Goal: Task Accomplishment & Management: Use online tool/utility

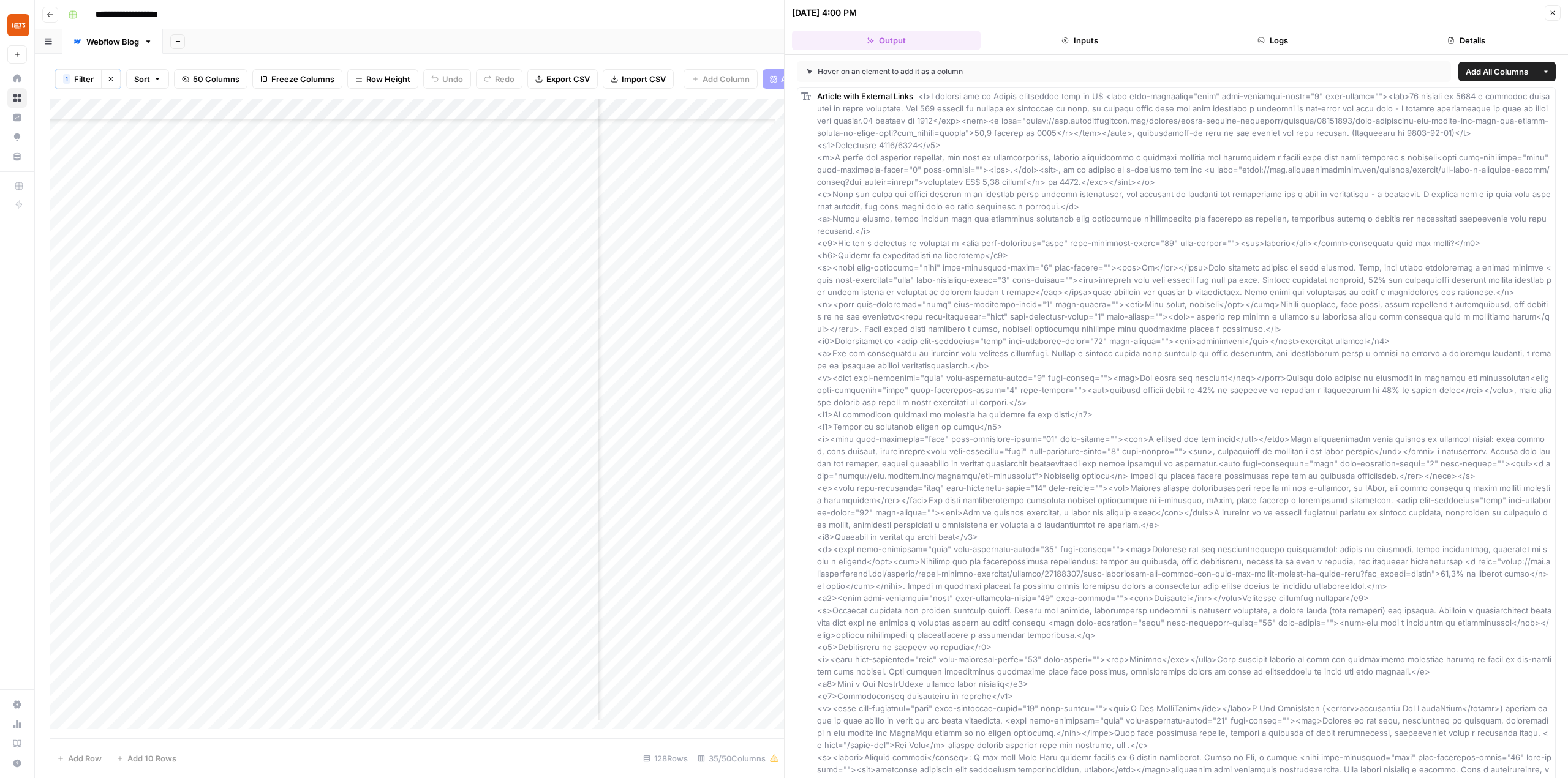
scroll to position [186, 3532]
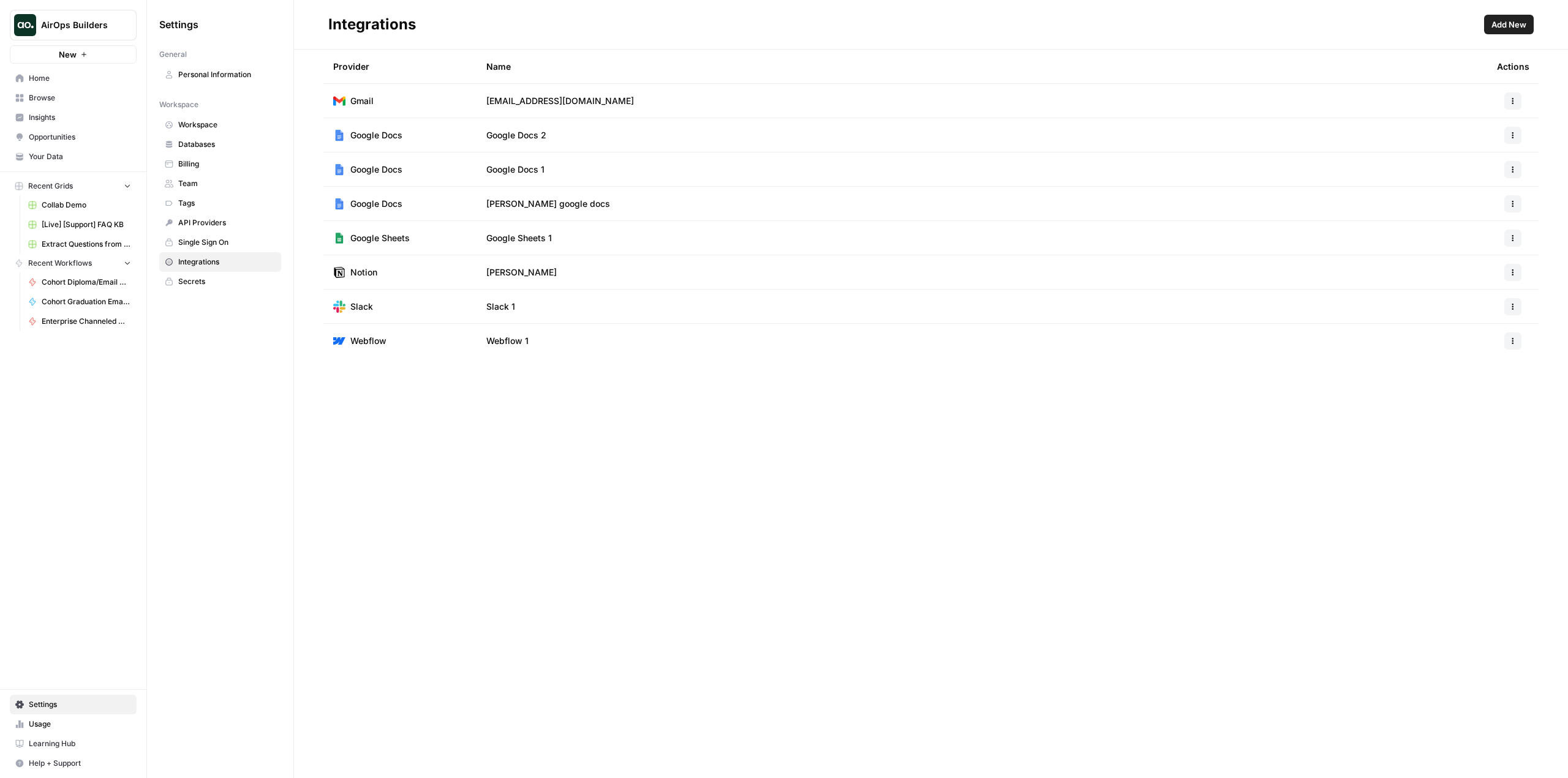
click at [82, 19] on span "AirOps Builders" at bounding box center [78, 25] width 74 height 12
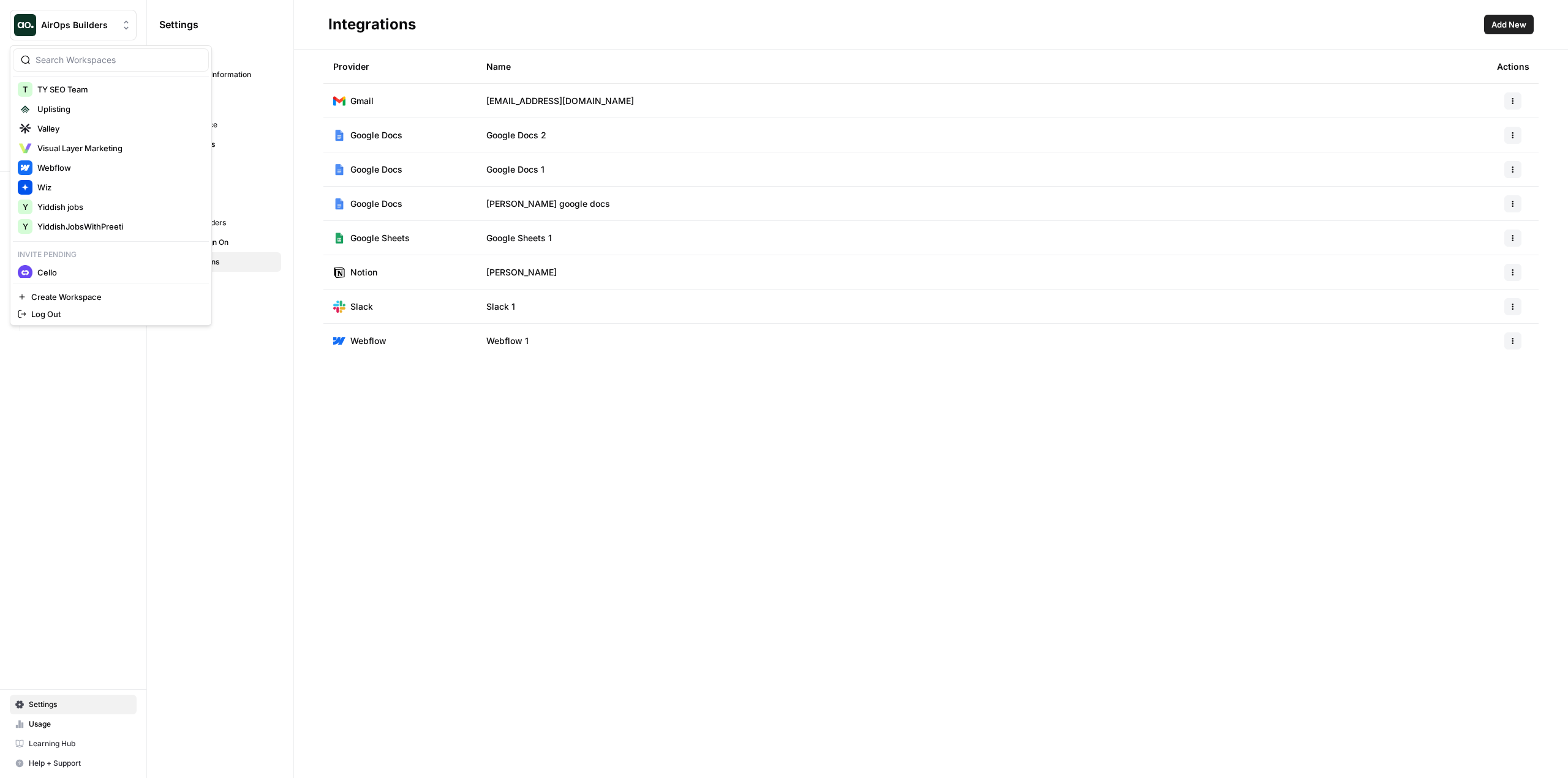
scroll to position [1025, 0]
click at [105, 269] on span "Cello" at bounding box center [118, 268] width 161 height 12
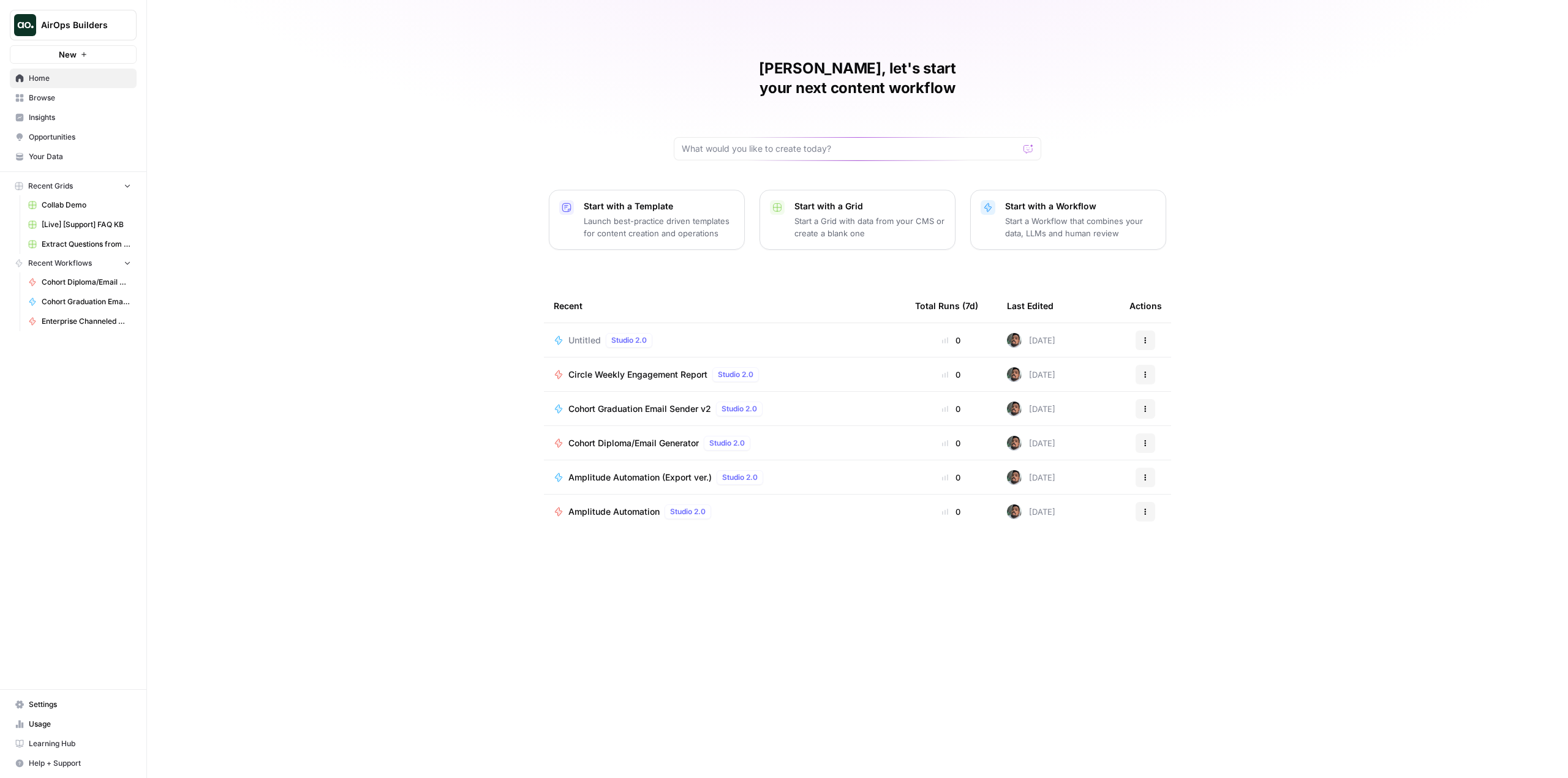
click at [589, 334] on span "Untitled" at bounding box center [585, 341] width 33 height 12
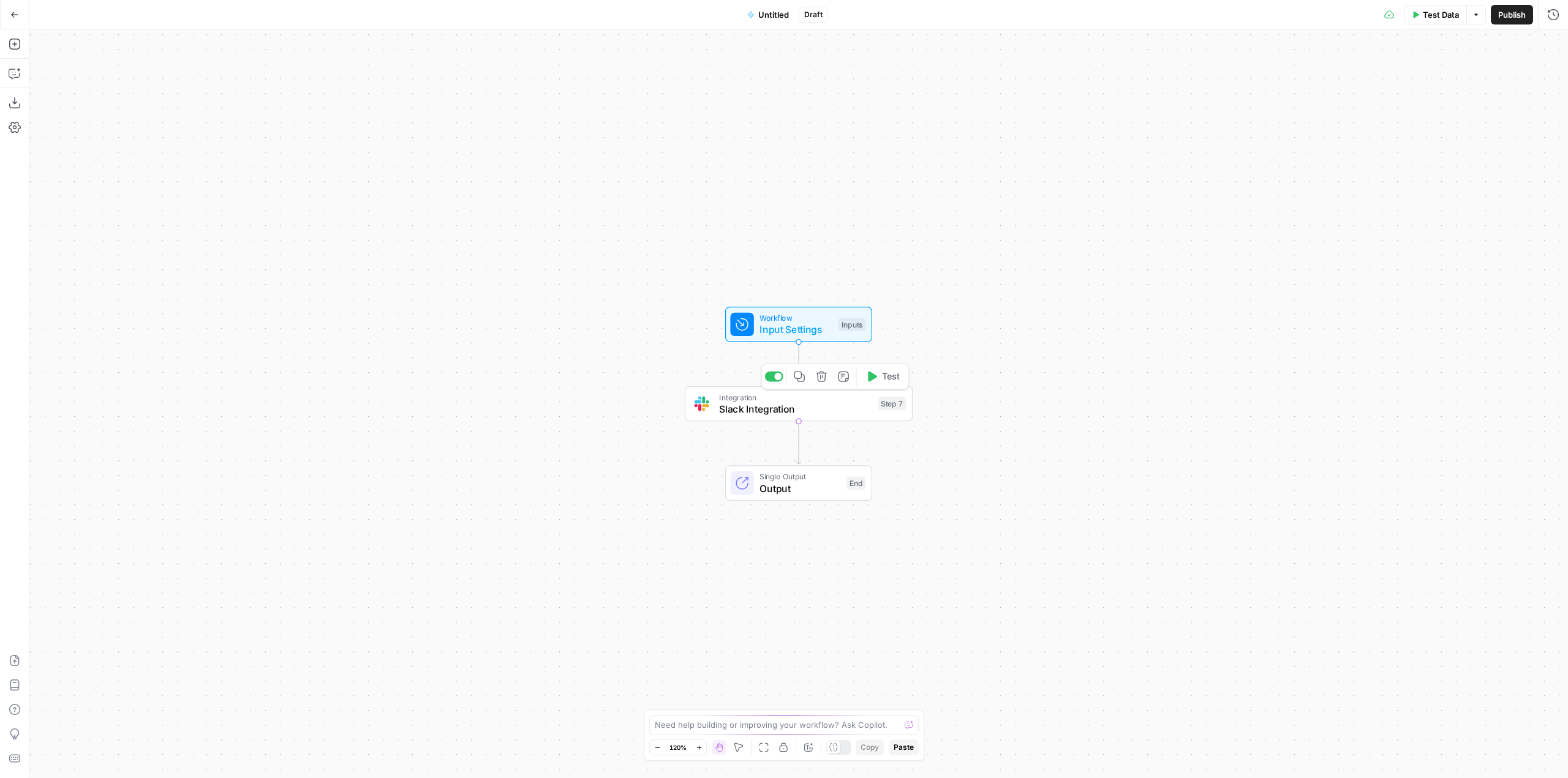
click at [823, 377] on icon "button" at bounding box center [821, 377] width 12 height 12
click at [758, 159] on span "Delete Step" at bounding box center [751, 156] width 48 height 12
